Goal: Task Accomplishment & Management: Manage account settings

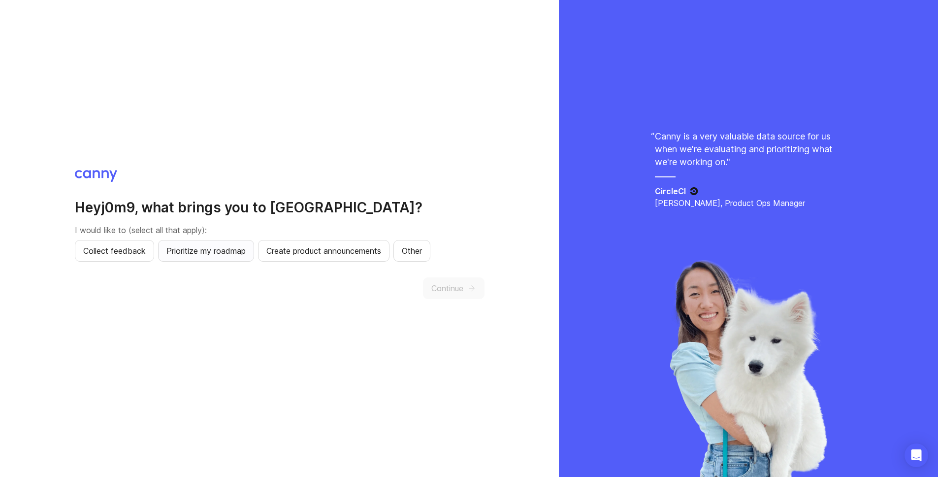
click at [215, 248] on span "Prioritize my roadmap" at bounding box center [205, 251] width 79 height 12
click at [461, 290] on span "Continue" at bounding box center [447, 288] width 32 height 12
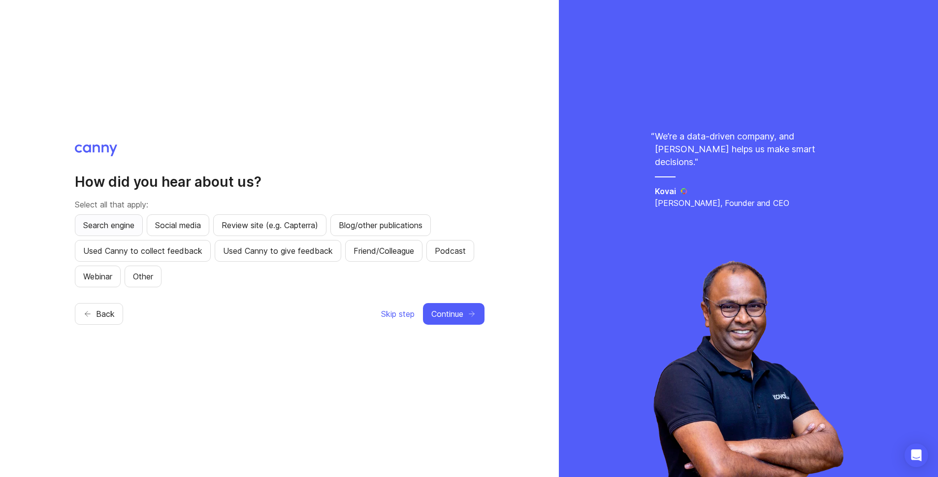
click at [123, 219] on span "Search engine" at bounding box center [108, 225] width 51 height 12
click at [452, 319] on span "Continue" at bounding box center [447, 314] width 32 height 12
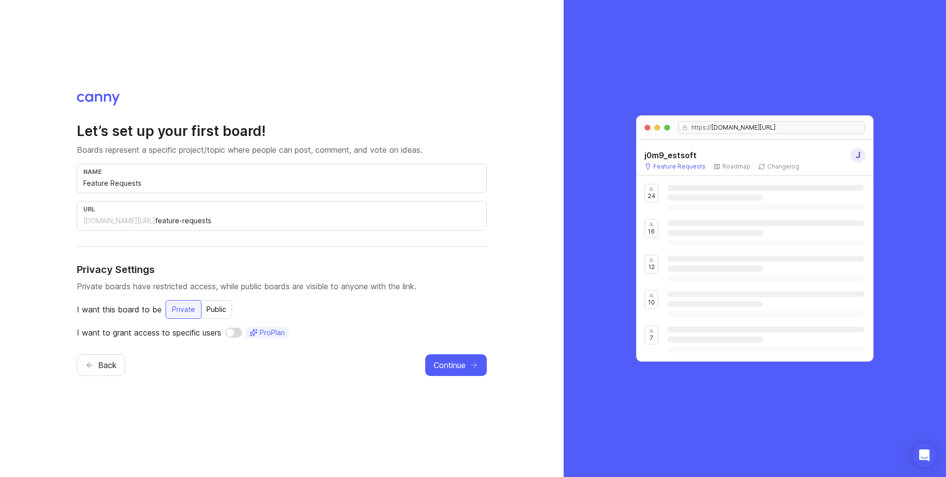
click at [214, 313] on div "Public" at bounding box center [216, 309] width 32 height 18
click at [189, 313] on div "Private" at bounding box center [182, 309] width 35 height 18
click at [457, 363] on span "Continue" at bounding box center [449, 365] width 32 height 12
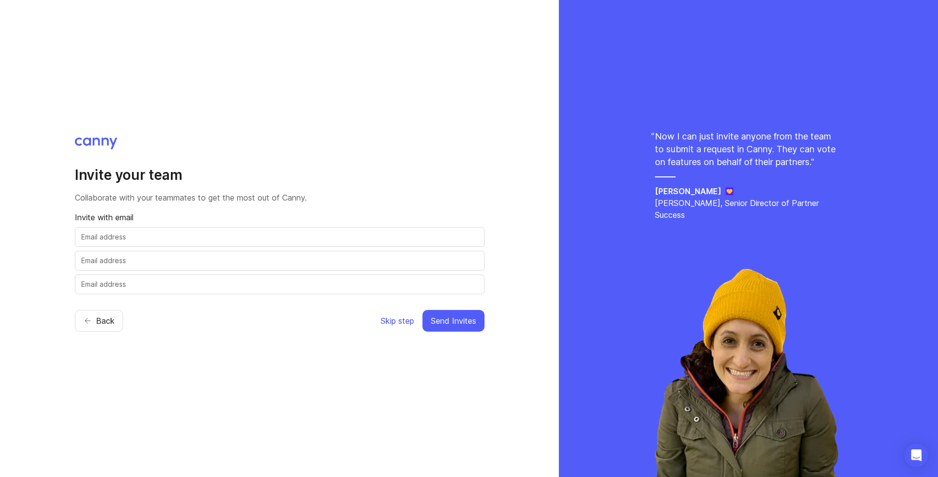
click at [400, 324] on span "Skip step" at bounding box center [397, 321] width 33 height 12
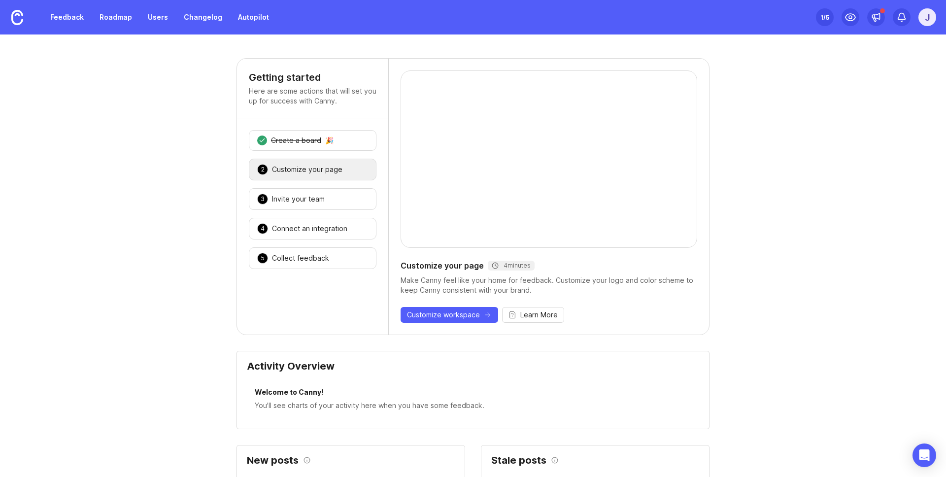
click at [314, 331] on div at bounding box center [312, 308] width 151 height 54
click at [315, 188] on div "1 Create a board 🎉 2 Customize your page 🎉 3 Invite your team 🎉 4 Connect an in…" at bounding box center [312, 199] width 151 height 163
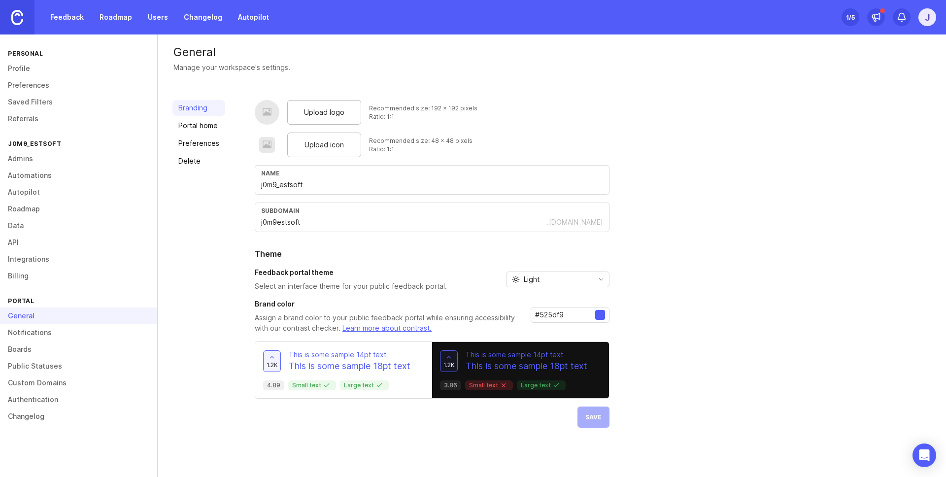
click at [29, 19] on link at bounding box center [17, 17] width 34 height 34
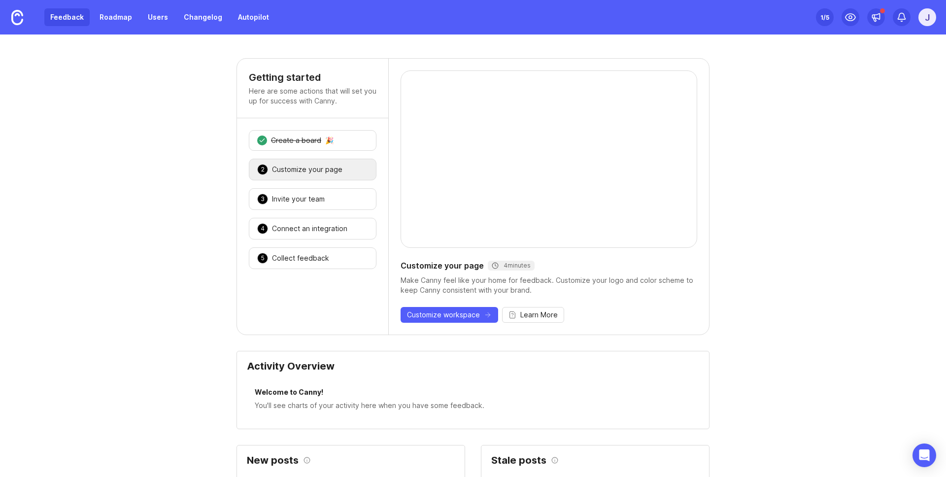
click at [68, 9] on link "Feedback" at bounding box center [66, 17] width 45 height 18
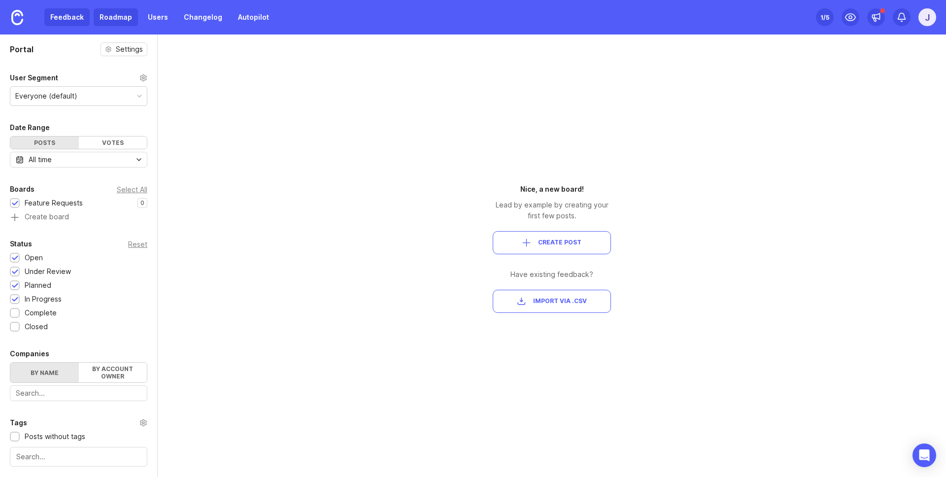
click at [116, 20] on link "Roadmap" at bounding box center [116, 17] width 44 height 18
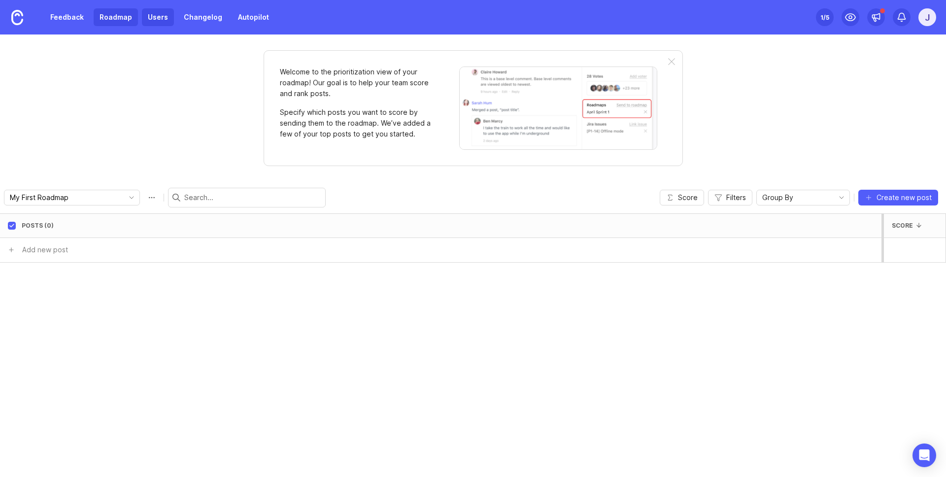
click at [163, 14] on link "Users" at bounding box center [158, 17] width 32 height 18
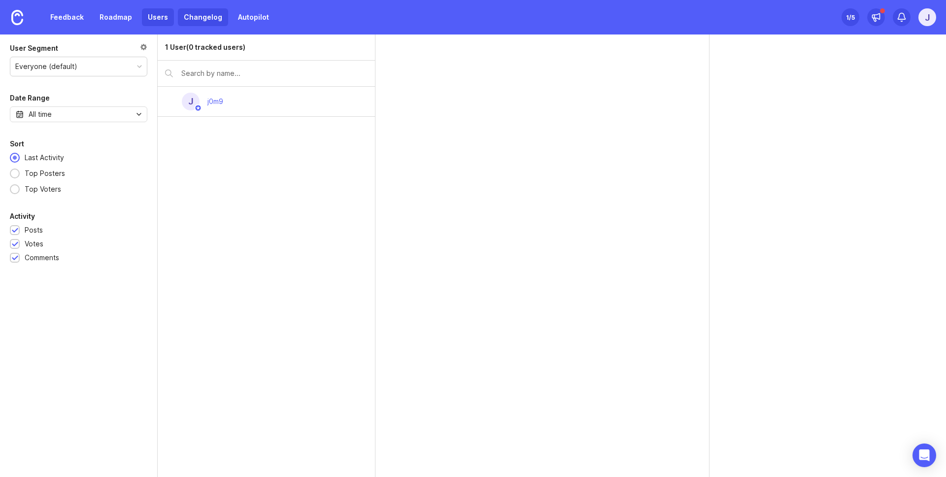
click at [200, 17] on link "Changelog" at bounding box center [203, 17] width 50 height 18
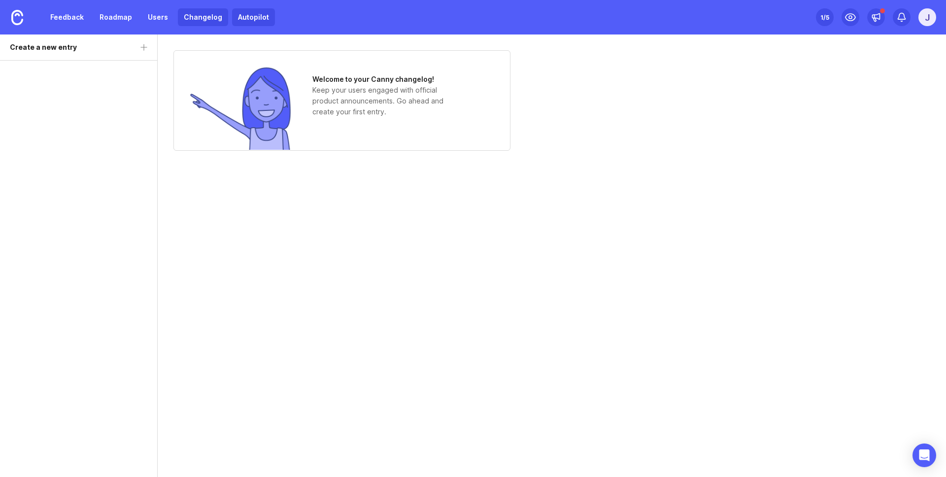
click at [253, 23] on link "Autopilot" at bounding box center [253, 17] width 43 height 18
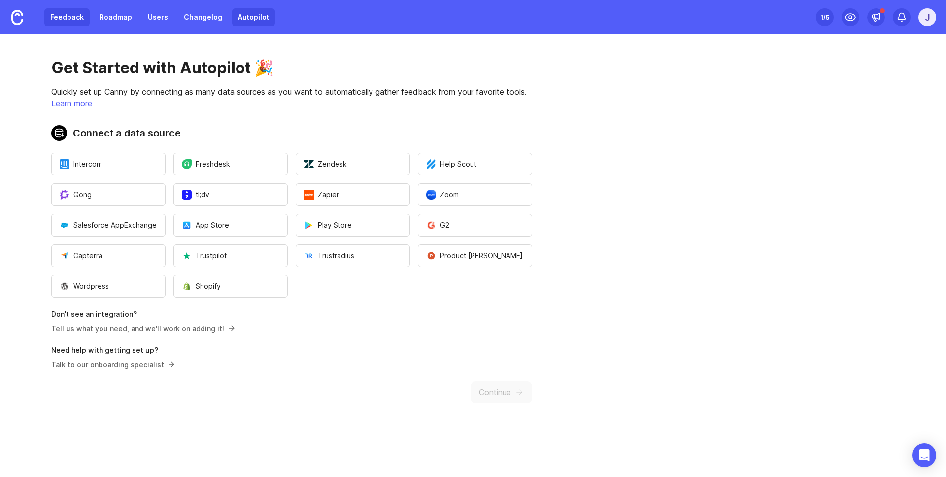
click at [71, 22] on link "Feedback" at bounding box center [66, 17] width 45 height 18
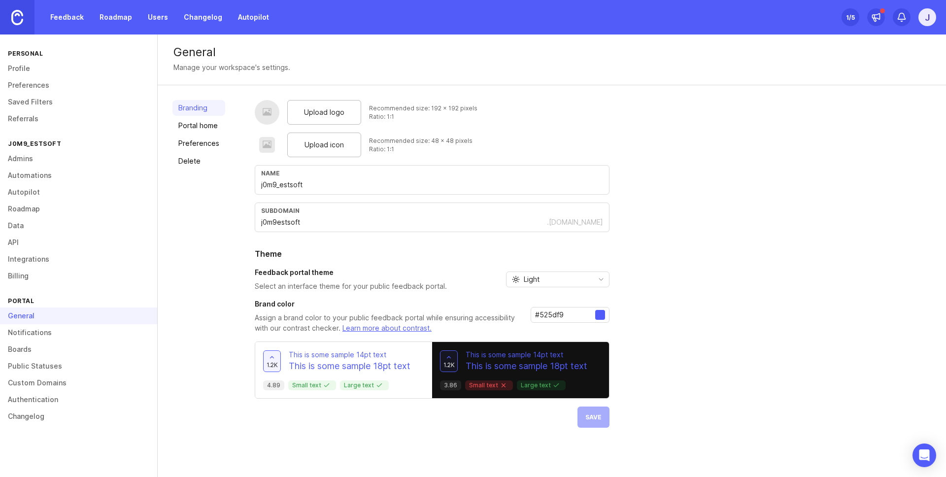
click at [24, 14] on link at bounding box center [17, 17] width 34 height 34
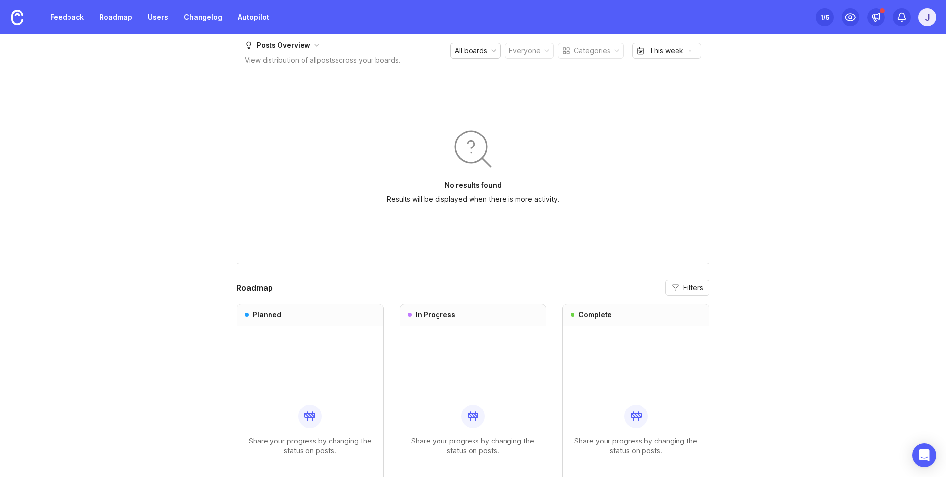
scroll to position [753, 0]
